Goal: Task Accomplishment & Management: Manage account settings

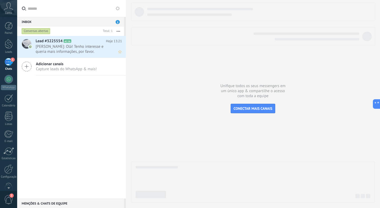
click at [61, 46] on span "[PERSON_NAME]: Olá! Tenho interesse e queria mais informações, por favor." at bounding box center [74, 49] width 76 height 10
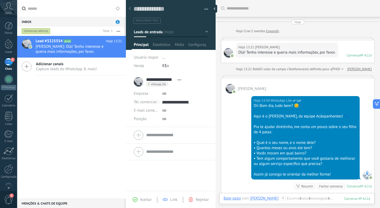
click at [346, 46] on div "Hoje 13:21 [PERSON_NAME] Olá! Tenho interesse e queria mais informações, por fa…" at bounding box center [297, 51] width 153 height 23
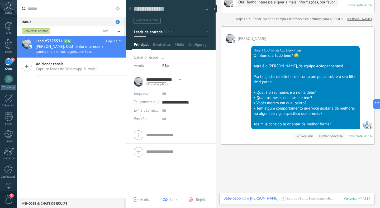
scroll to position [29, 0]
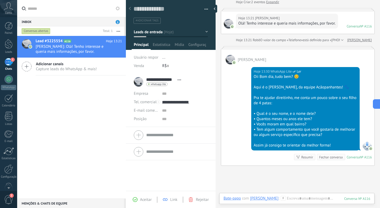
click at [281, 198] on use at bounding box center [283, 198] width 4 height 4
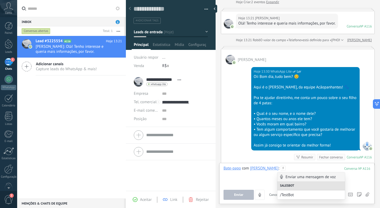
click at [255, 178] on div at bounding box center [297, 176] width 147 height 20
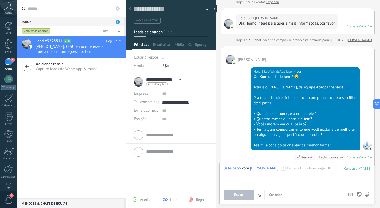
click at [231, 144] on div "Hoje 13:30 WhatsApp Lite Ler Oii Bom dia, tudo bem? 😊 Aqui é o [PERSON_NAME], d…" at bounding box center [297, 114] width 153 height 101
click at [64, 71] on span "Capture leads do WhatsApp & mais!" at bounding box center [66, 69] width 61 height 5
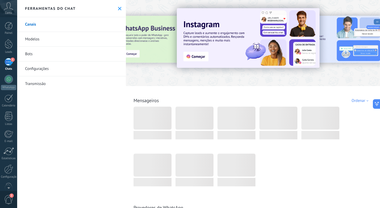
click at [5, 68] on div "Chats" at bounding box center [8, 68] width 15 height 3
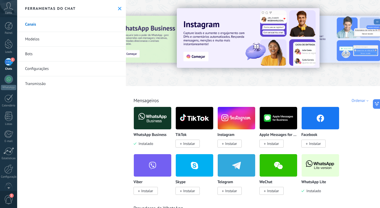
click at [118, 7] on icon at bounding box center [119, 8] width 3 height 3
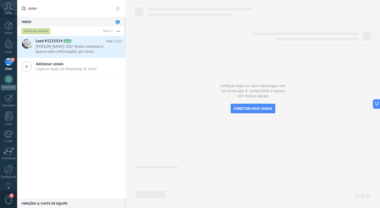
click at [4, 65] on link "1 Chats" at bounding box center [8, 64] width 17 height 13
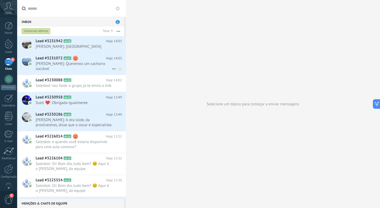
click at [77, 62] on span "[PERSON_NAME]: Queremos um cachorro sociável" at bounding box center [74, 66] width 76 height 10
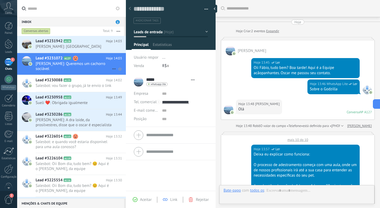
scroll to position [324, 0]
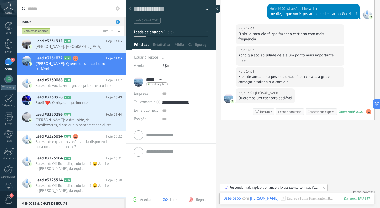
click at [216, 9] on div at bounding box center [216, 9] width 8 height 8
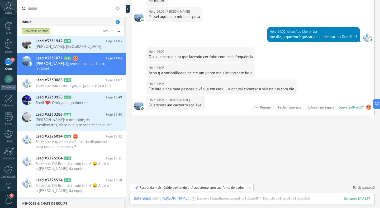
scroll to position [269, 0]
click at [77, 42] on icon at bounding box center [75, 41] width 5 height 5
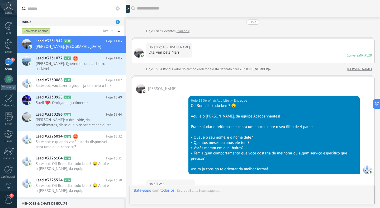
scroll to position [183, 0]
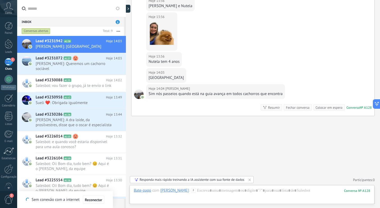
click at [126, 8] on div at bounding box center [126, 104] width 0 height 208
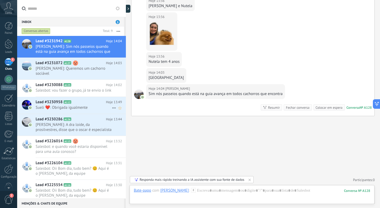
click at [71, 105] on span "Sueli ❤️: Obrigada igualmente" at bounding box center [74, 107] width 76 height 5
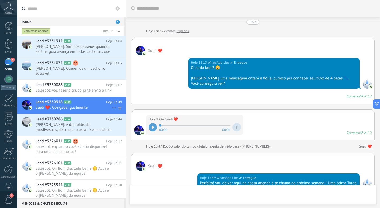
scroll to position [125, 0]
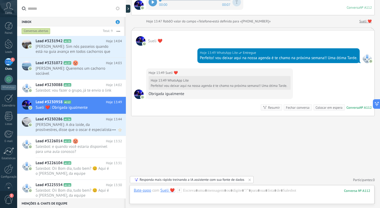
click at [67, 125] on span "[PERSON_NAME]: A dra loide, da prosilvestres, disse que o oscar é especialista …" at bounding box center [74, 127] width 76 height 10
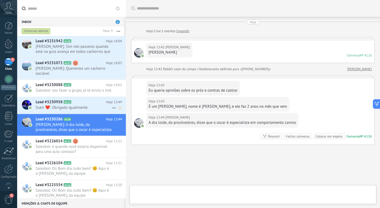
scroll to position [29, 0]
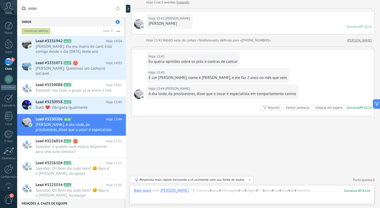
click at [9, 202] on span "2" at bounding box center [8, 199] width 9 height 9
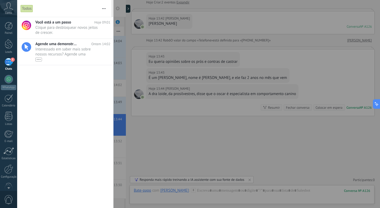
click at [153, 62] on div at bounding box center [190, 104] width 380 height 208
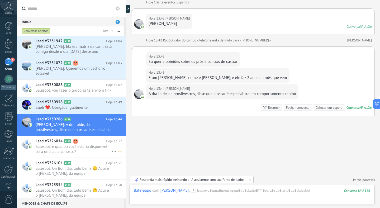
click at [65, 150] on span "Salesbot: e quando você estaria disponível para uma aula conosco?" at bounding box center [74, 149] width 76 height 10
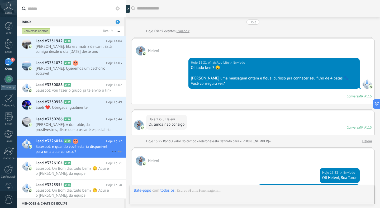
scroll to position [98, 0]
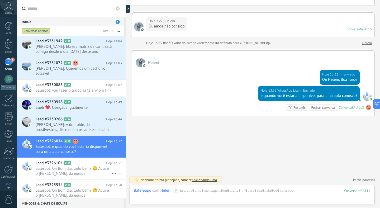
click at [64, 172] on span "Salesbot: Oii Bom dia, tudo bem? 😊 Aqui é o [PERSON_NAME], da equipe Acãopanhan…" at bounding box center [74, 171] width 76 height 10
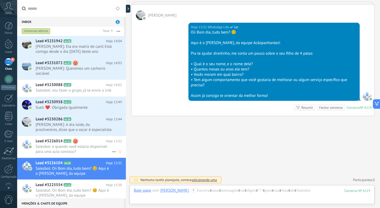
scroll to position [21, 0]
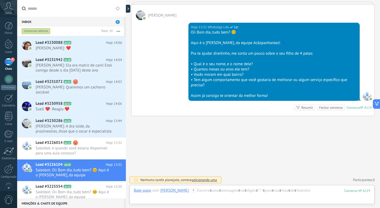
click at [203, 181] on span "adicionando uma" at bounding box center [204, 180] width 25 height 4
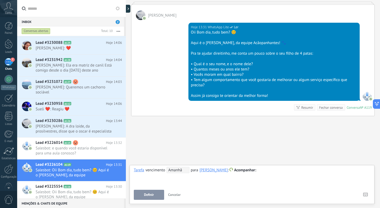
click at [155, 196] on button "Definir" at bounding box center [149, 195] width 30 height 10
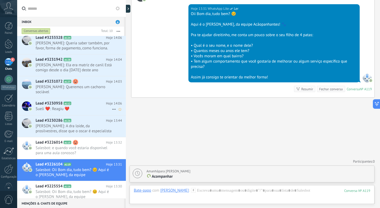
scroll to position [0, 0]
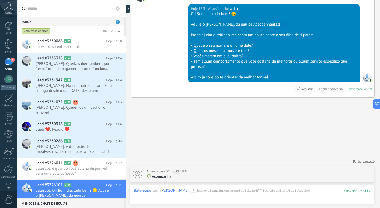
click at [116, 23] on div "Inbox 6" at bounding box center [70, 22] width 107 height 10
click at [82, 74] on div "Lead #3233328 A124 Hoje 14:06 [PERSON_NAME]: Queria saber também, por favor, fo…" at bounding box center [81, 64] width 90 height 22
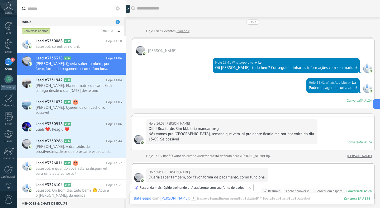
click at [157, 40] on div "[PERSON_NAME]" at bounding box center [252, 47] width 243 height 15
click at [178, 37] on div at bounding box center [253, 38] width 244 height 3
click at [181, 31] on link "Expandir" at bounding box center [183, 31] width 13 height 5
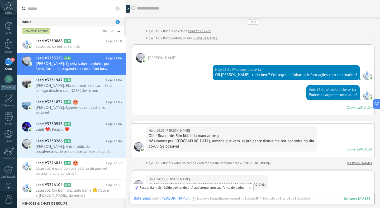
click at [158, 121] on div at bounding box center [253, 122] width 244 height 3
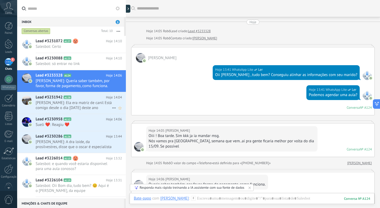
click at [81, 108] on span "[PERSON_NAME]: Ela era matriz de canil Está comigo desde o dia [DATE] deste ano" at bounding box center [74, 105] width 76 height 10
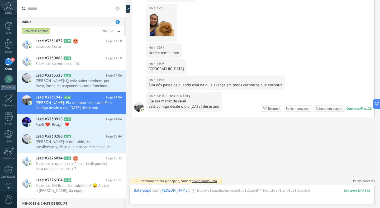
scroll to position [193, 0]
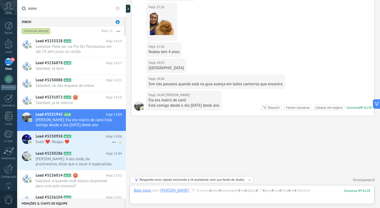
click at [76, 147] on div "Lead #3230958 A112 Hoje 14:06 Sueli ❤️: Reagiu ❤️" at bounding box center [81, 139] width 90 height 17
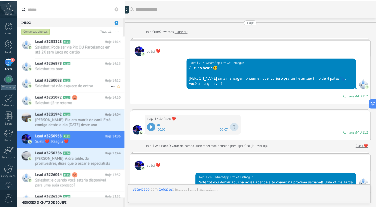
scroll to position [125, 0]
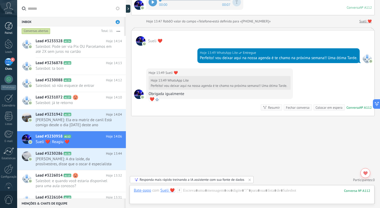
click at [11, 23] on div at bounding box center [9, 26] width 8 height 8
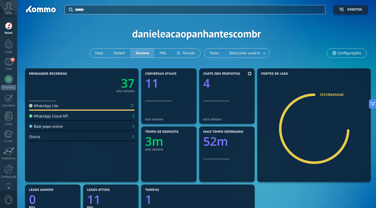
click at [220, 89] on div at bounding box center [227, 91] width 48 height 4
click at [207, 84] on text "4" at bounding box center [206, 83] width 7 height 16
click at [10, 66] on link "4 Chats" at bounding box center [8, 64] width 17 height 13
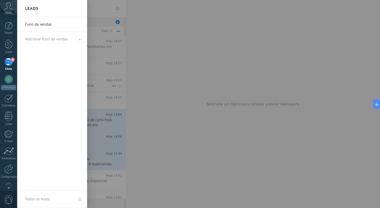
click at [92, 78] on div at bounding box center [207, 104] width 380 height 208
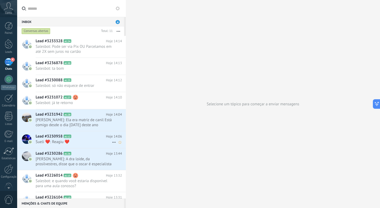
click at [74, 139] on div "Lead #3230958 A112 Hoje 14:06 Sueli ❤️: Reagiu ❤️" at bounding box center [81, 139] width 90 height 17
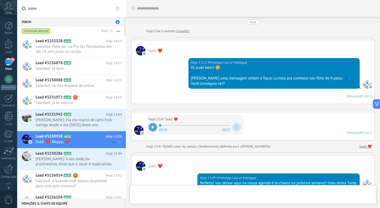
scroll to position [125, 0]
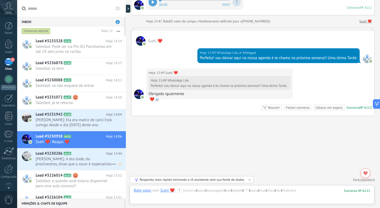
click at [85, 158] on span "[PERSON_NAME]: A dra loide, da prosilvestres, disse que o oscar é especialista …" at bounding box center [74, 162] width 76 height 10
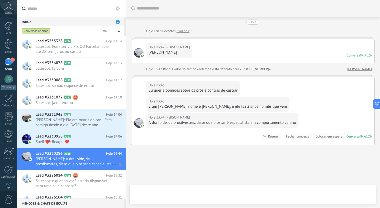
scroll to position [29, 0]
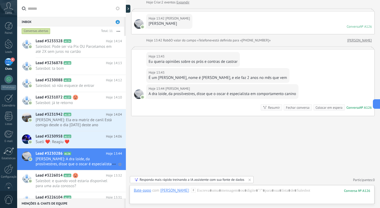
click at [113, 163] on icon at bounding box center [114, 164] width 6 height 6
click at [116, 167] on icon at bounding box center [116, 167] width 4 height 4
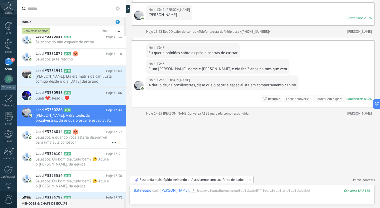
scroll to position [55, 0]
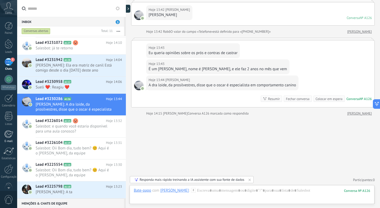
click at [8, 140] on div "E-mail" at bounding box center [8, 141] width 15 height 3
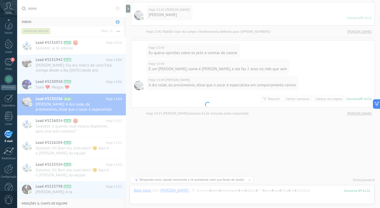
scroll to position [12, 0]
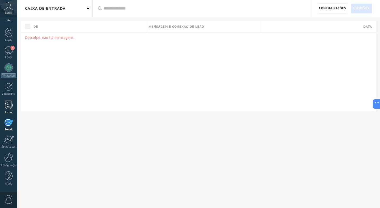
click at [9, 106] on div at bounding box center [9, 104] width 8 height 9
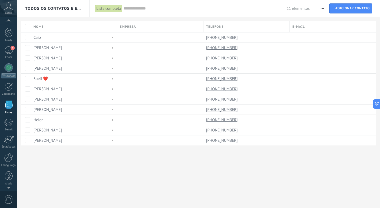
scroll to position [10, 0]
click at [9, 12] on span "Conta" at bounding box center [8, 12] width 7 height 3
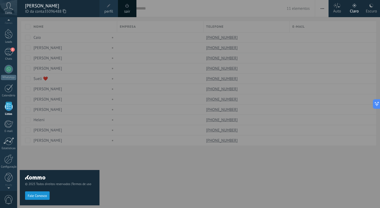
click at [8, 11] on span "Conta" at bounding box center [8, 12] width 7 height 3
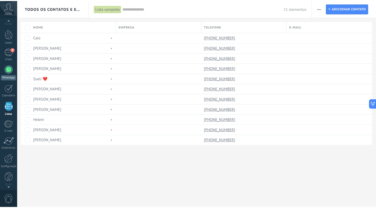
scroll to position [5, 0]
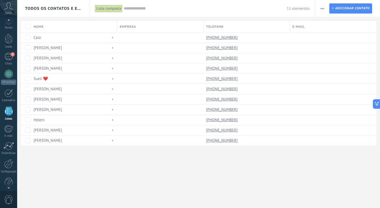
click at [8, 157] on div "Painel Leads 3 Chats WhatsApp Clientes" at bounding box center [8, 107] width 17 height 181
click at [7, 148] on div at bounding box center [8, 146] width 11 height 8
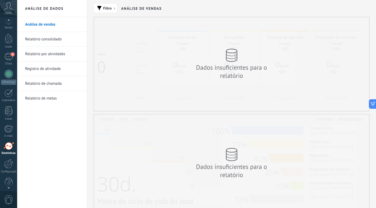
scroll to position [12, 0]
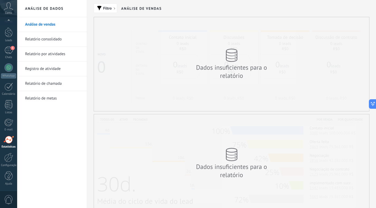
click at [43, 40] on link "Relatório consolidado" at bounding box center [53, 39] width 57 height 15
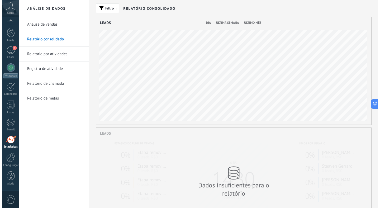
scroll to position [107, 275]
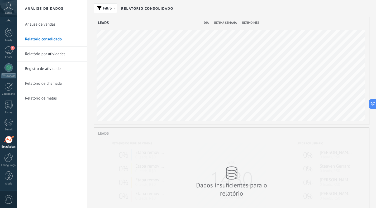
click at [44, 55] on link "Relatório por atividades" at bounding box center [53, 54] width 57 height 15
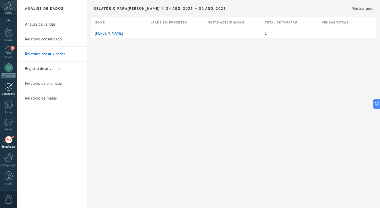
click at [13, 84] on link "Calendário" at bounding box center [8, 89] width 17 height 13
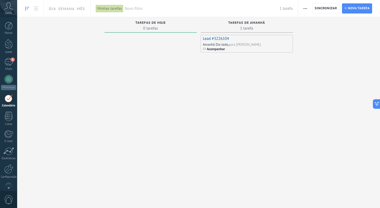
click at [229, 47] on div "para [PERSON_NAME]" at bounding box center [245, 44] width 32 height 4
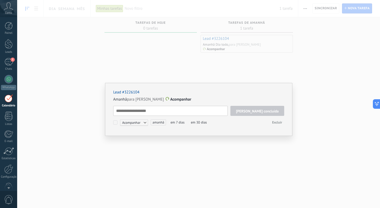
click at [151, 110] on textarea at bounding box center [170, 111] width 115 height 10
click at [212, 71] on div "Lead #3226104 Amanhã para [PERSON_NAME] concluída Acompanhar Acompanhar Reunião…" at bounding box center [198, 104] width 363 height 208
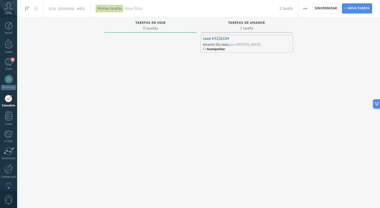
click at [225, 38] on link "Lead #3226104" at bounding box center [216, 38] width 26 height 5
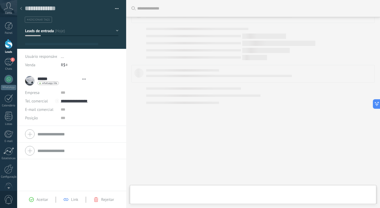
type textarea "**********"
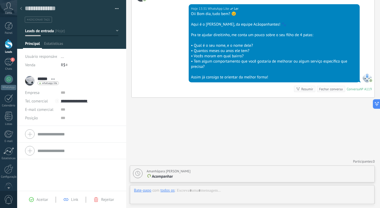
scroll to position [8, 0]
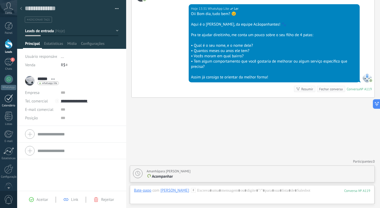
click at [10, 99] on div at bounding box center [8, 98] width 8 height 8
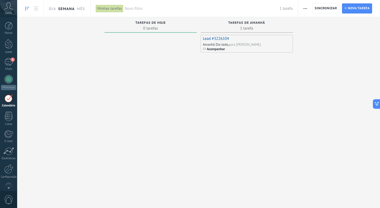
click at [73, 12] on link "Semana" at bounding box center [66, 8] width 17 height 17
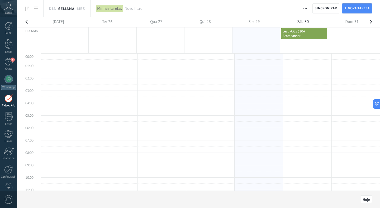
scroll to position [100, 0]
click at [55, 9] on link "Dia" at bounding box center [52, 8] width 7 height 17
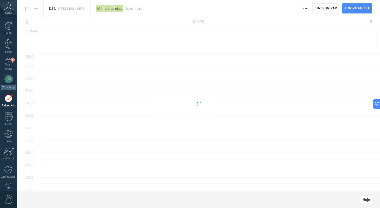
scroll to position [100, 0]
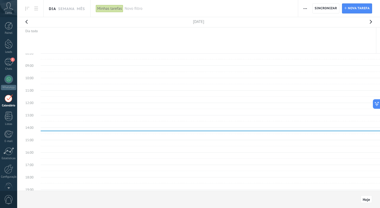
click at [371, 23] on button "button" at bounding box center [371, 23] width 11 height 12
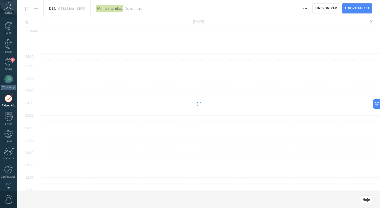
scroll to position [100, 0]
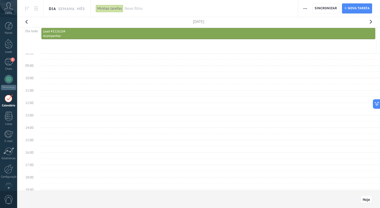
click at [372, 23] on button "button" at bounding box center [371, 23] width 11 height 12
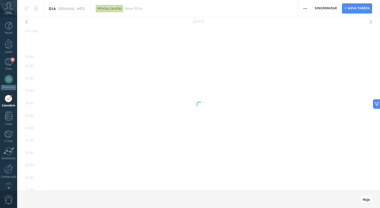
scroll to position [100, 0]
click at [121, 8] on div "Minhas tarefas" at bounding box center [109, 9] width 27 height 8
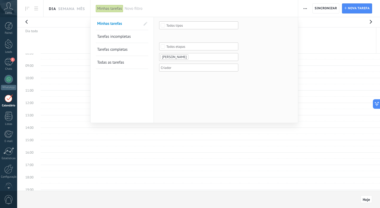
click at [79, 10] on div at bounding box center [190, 104] width 380 height 208
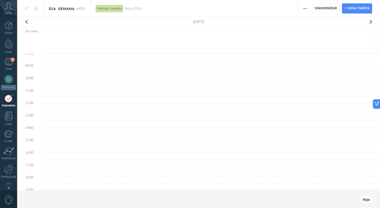
click at [65, 13] on link "Semana" at bounding box center [66, 8] width 17 height 17
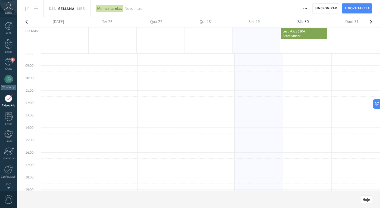
click at [33, 15] on div "Dia Semana Mês" at bounding box center [53, 8] width 73 height 17
click at [35, 11] on link at bounding box center [36, 8] width 9 height 10
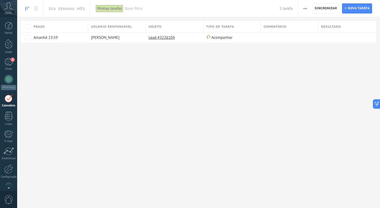
click at [27, 8] on icon at bounding box center [27, 9] width 4 height 4
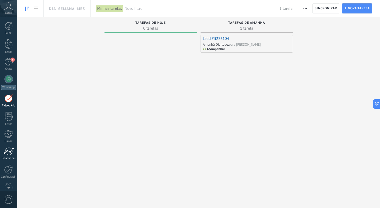
click at [4, 154] on div at bounding box center [8, 151] width 11 height 8
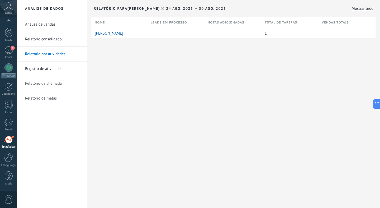
scroll to position [11, 0]
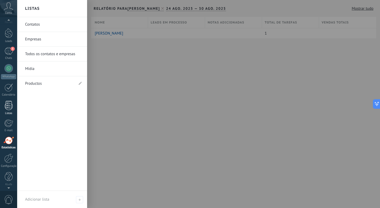
click at [11, 107] on div at bounding box center [9, 105] width 8 height 9
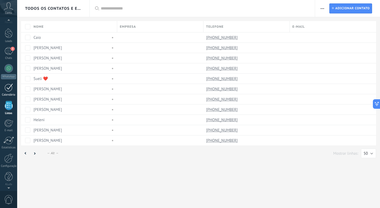
click at [10, 87] on div at bounding box center [8, 87] width 8 height 8
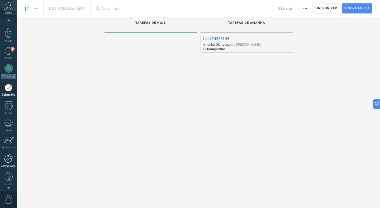
click at [10, 166] on div "Configurações" at bounding box center [8, 166] width 15 height 3
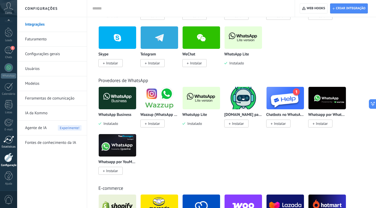
scroll to position [162, 0]
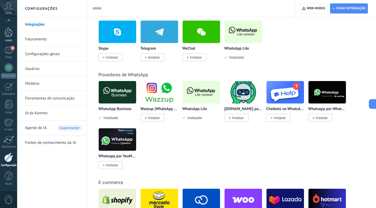
click at [11, 37] on div at bounding box center [9, 32] width 8 height 10
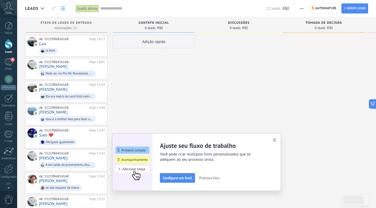
click at [61, 9] on icon at bounding box center [63, 9] width 4 height 4
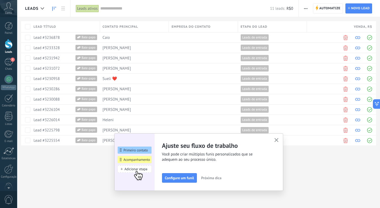
click at [57, 10] on link at bounding box center [54, 8] width 9 height 10
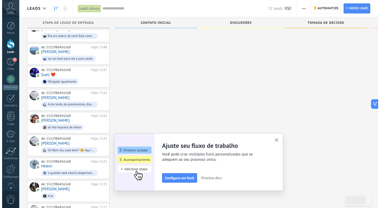
scroll to position [87, 0]
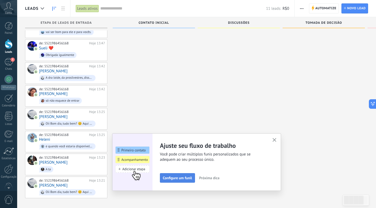
click at [185, 181] on button "Configure um funil" at bounding box center [177, 178] width 35 height 10
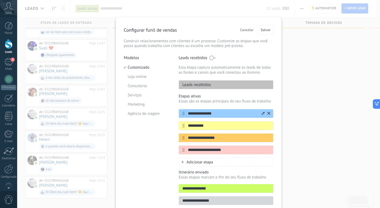
click at [223, 112] on input "**********" at bounding box center [223, 114] width 77 height 6
click at [134, 86] on li "Consultoria" at bounding box center [147, 85] width 47 height 9
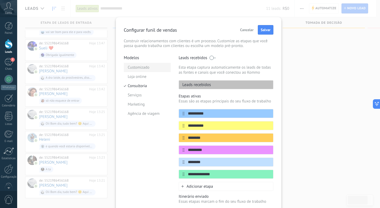
click at [133, 64] on li "Customizado" at bounding box center [147, 67] width 47 height 9
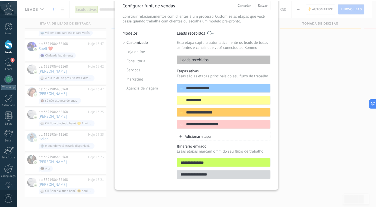
scroll to position [0, 0]
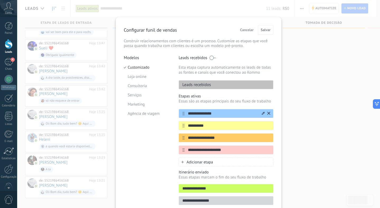
click at [262, 114] on icon at bounding box center [263, 113] width 3 height 3
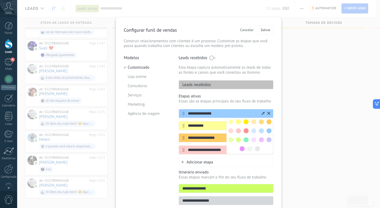
click at [217, 118] on div "**********" at bounding box center [226, 113] width 95 height 9
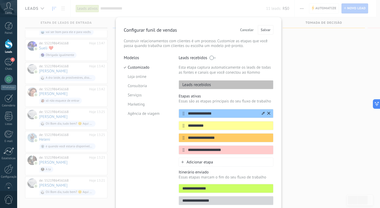
click at [212, 115] on input "**********" at bounding box center [223, 114] width 77 height 6
click at [211, 129] on input "**********" at bounding box center [223, 126] width 77 height 6
click at [87, 12] on div "**********" at bounding box center [198, 104] width 363 height 208
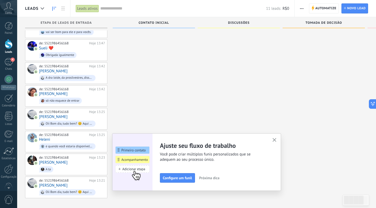
click at [274, 139] on button "button" at bounding box center [274, 140] width 7 height 7
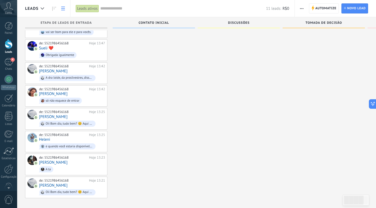
click at [63, 7] on icon at bounding box center [63, 9] width 4 height 4
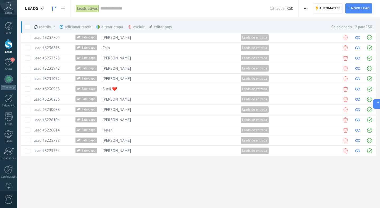
click at [54, 11] on link at bounding box center [54, 8] width 9 height 10
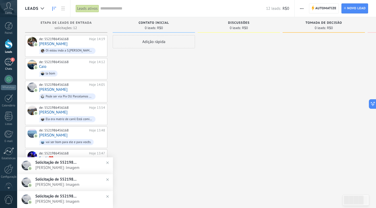
click at [10, 66] on link "5 Chats" at bounding box center [8, 64] width 17 height 13
